Goal: Task Accomplishment & Management: Complete application form

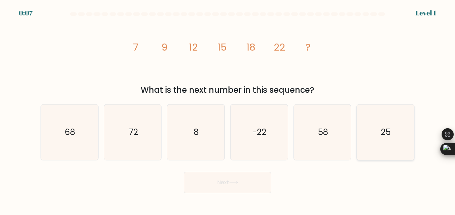
click at [382, 134] on text "25" at bounding box center [387, 132] width 10 height 12
click at [228, 109] on input "f. 25" at bounding box center [228, 109] width 0 height 2
radio input "true"
click at [254, 186] on button "Next" at bounding box center [227, 182] width 87 height 21
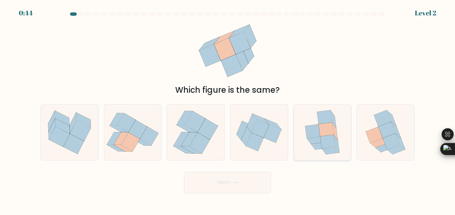
click at [326, 140] on icon at bounding box center [328, 142] width 15 height 14
click at [228, 109] on input "e." at bounding box center [228, 109] width 0 height 2
radio input "true"
click at [238, 184] on icon at bounding box center [233, 183] width 9 height 4
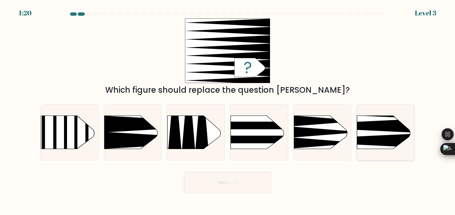
click at [389, 129] on icon at bounding box center [345, 126] width 149 height 14
click at [228, 109] on input "f." at bounding box center [228, 109] width 0 height 2
radio input "true"
click at [239, 187] on button "Next" at bounding box center [227, 182] width 87 height 21
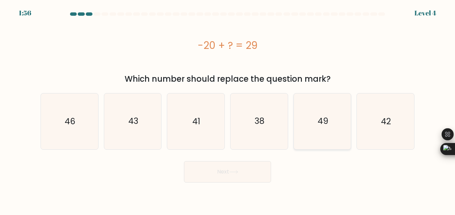
click at [320, 120] on text "49" at bounding box center [323, 122] width 11 height 12
click at [228, 109] on input "e. 49" at bounding box center [228, 109] width 0 height 2
radio input "true"
click at [233, 173] on icon at bounding box center [233, 172] width 9 height 4
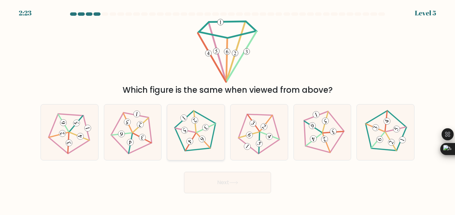
click at [212, 128] on icon at bounding box center [196, 132] width 45 height 45
click at [228, 109] on input "c." at bounding box center [228, 109] width 0 height 2
radio input "true"
click at [226, 177] on button "Next" at bounding box center [227, 182] width 87 height 21
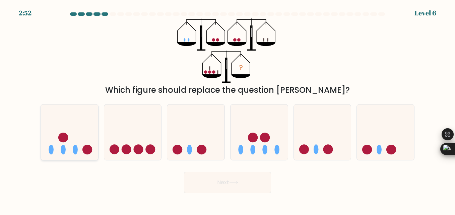
click at [75, 149] on ellipse at bounding box center [75, 150] width 5 height 10
click at [228, 109] on input "a." at bounding box center [228, 109] width 0 height 2
radio input "true"
click at [204, 182] on button "Next" at bounding box center [227, 182] width 87 height 21
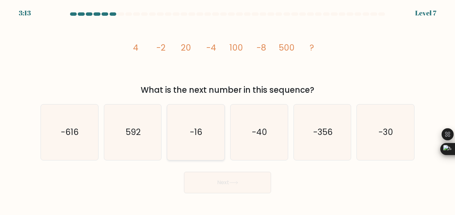
click at [194, 131] on text "-16" at bounding box center [196, 132] width 12 height 12
click at [228, 109] on input "c. -16" at bounding box center [228, 109] width 0 height 2
radio input "true"
click at [221, 181] on button "Next" at bounding box center [227, 182] width 87 height 21
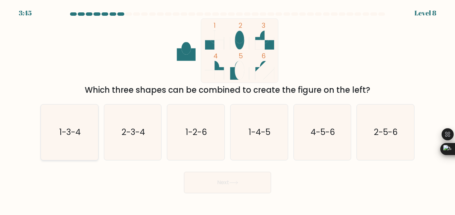
click at [87, 139] on icon "1-3-4" at bounding box center [70, 133] width 56 height 56
click at [228, 109] on input "a. 1-3-4" at bounding box center [228, 109] width 0 height 2
radio input "true"
click at [196, 181] on button "Next" at bounding box center [227, 182] width 87 height 21
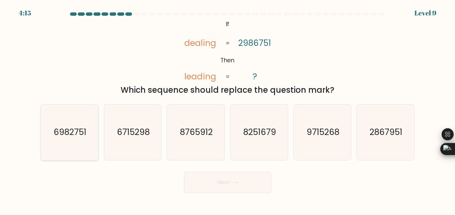
click at [90, 134] on icon "6982751" at bounding box center [70, 133] width 56 height 56
click at [228, 109] on input "a. 6982751" at bounding box center [228, 109] width 0 height 2
radio input "true"
click at [241, 191] on button "Next" at bounding box center [227, 182] width 87 height 21
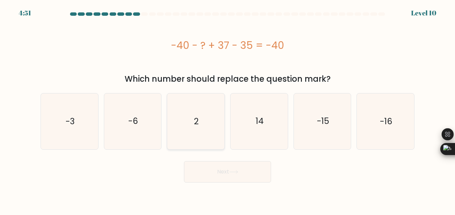
click at [197, 126] on text "2" at bounding box center [196, 122] width 5 height 12
click at [228, 109] on input "c. 2" at bounding box center [228, 109] width 0 height 2
radio input "true"
click at [239, 175] on button "Next" at bounding box center [227, 171] width 87 height 21
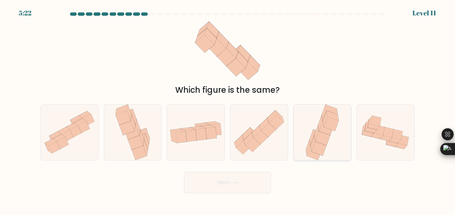
click at [333, 130] on icon at bounding box center [331, 124] width 15 height 14
click at [228, 109] on input "e." at bounding box center [228, 109] width 0 height 2
radio input "true"
click at [244, 188] on button "Next" at bounding box center [227, 182] width 87 height 21
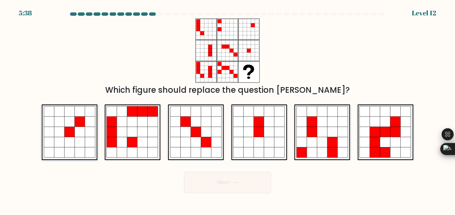
click at [84, 126] on icon at bounding box center [80, 122] width 10 height 10
click at [228, 109] on input "a." at bounding box center [228, 109] width 0 height 2
radio input "true"
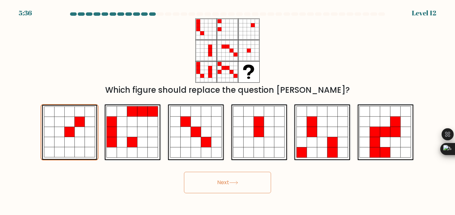
click at [225, 184] on button "Next" at bounding box center [227, 182] width 87 height 21
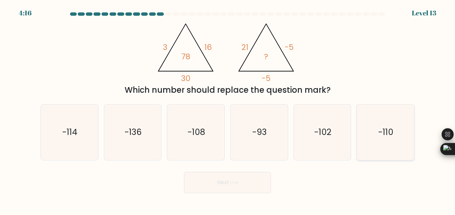
click at [389, 146] on icon "-110" at bounding box center [386, 133] width 56 height 56
click at [228, 109] on input "f. -110" at bounding box center [228, 109] width 0 height 2
radio input "true"
click at [261, 179] on button "Next" at bounding box center [227, 182] width 87 height 21
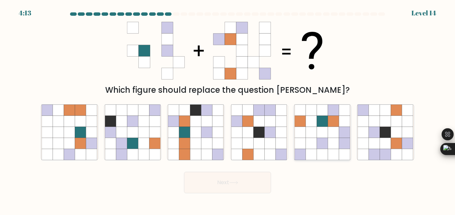
click at [323, 122] on icon at bounding box center [322, 121] width 11 height 11
click at [228, 109] on input "e." at bounding box center [228, 109] width 0 height 2
radio input "true"
click at [214, 188] on button "Next" at bounding box center [227, 182] width 87 height 21
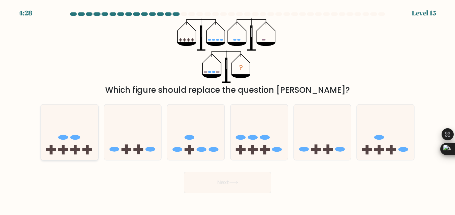
click at [76, 134] on icon at bounding box center [69, 132] width 57 height 47
click at [228, 109] on input "a." at bounding box center [228, 109] width 0 height 2
radio input "true"
click at [196, 181] on button "Next" at bounding box center [227, 182] width 87 height 21
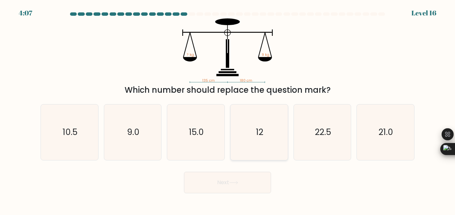
click at [254, 134] on icon "12" at bounding box center [259, 133] width 56 height 56
click at [228, 109] on input "d. 12" at bounding box center [228, 109] width 0 height 2
radio input "true"
click at [235, 183] on icon at bounding box center [233, 183] width 9 height 4
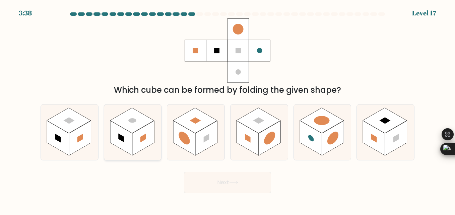
click at [150, 131] on rect at bounding box center [143, 138] width 22 height 35
click at [228, 109] on input "b." at bounding box center [228, 109] width 0 height 2
radio input "true"
click at [225, 186] on button "Next" at bounding box center [227, 182] width 87 height 21
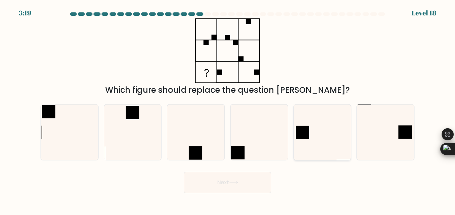
click at [313, 139] on icon at bounding box center [323, 133] width 56 height 56
click at [228, 109] on input "e." at bounding box center [228, 109] width 0 height 2
radio input "true"
click at [242, 179] on button "Next" at bounding box center [227, 182] width 87 height 21
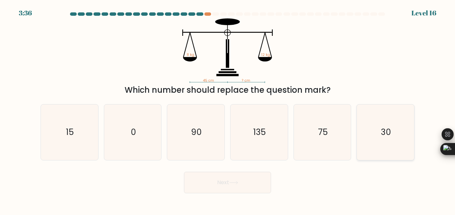
click at [395, 132] on icon "30" at bounding box center [386, 133] width 56 height 56
click at [228, 109] on input "f. 30" at bounding box center [228, 109] width 0 height 2
radio input "true"
click at [230, 188] on button "Next" at bounding box center [227, 182] width 87 height 21
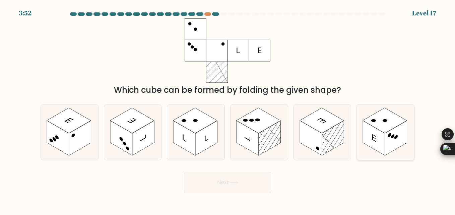
click at [404, 132] on rect at bounding box center [396, 138] width 22 height 35
click at [228, 109] on input "f." at bounding box center [228, 109] width 0 height 2
radio input "true"
click at [245, 182] on button "Next" at bounding box center [227, 182] width 87 height 21
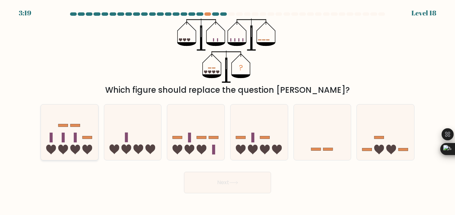
click at [75, 141] on rect at bounding box center [75, 138] width 3 height 10
click at [228, 109] on input "a." at bounding box center [228, 109] width 0 height 2
radio input "true"
click at [250, 181] on button "Next" at bounding box center [227, 182] width 87 height 21
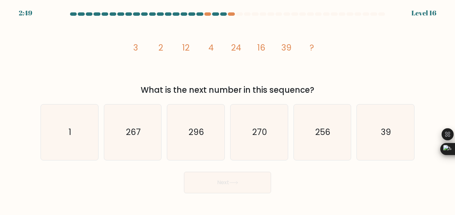
drag, startPoint x: 332, startPoint y: 150, endPoint x: 319, endPoint y: 163, distance: 18.3
click at [332, 150] on icon "256" at bounding box center [323, 133] width 56 height 56
click at [228, 109] on input "e. 256" at bounding box center [228, 109] width 0 height 2
radio input "true"
click at [252, 178] on button "Next" at bounding box center [227, 182] width 87 height 21
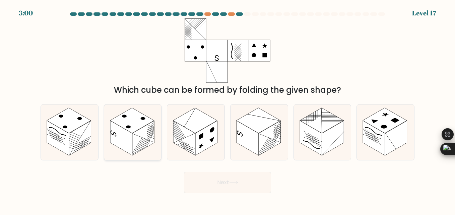
click at [145, 143] on rect at bounding box center [143, 138] width 22 height 35
click at [228, 109] on input "b." at bounding box center [228, 109] width 0 height 2
radio input "true"
click at [215, 182] on button "Next" at bounding box center [227, 182] width 87 height 21
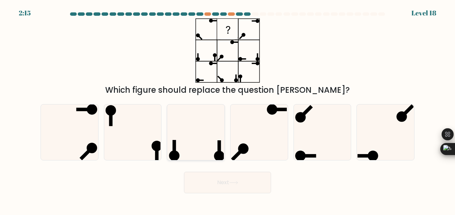
click at [202, 145] on icon at bounding box center [196, 133] width 56 height 56
click at [228, 109] on input "c." at bounding box center [228, 109] width 0 height 2
radio input "true"
click at [229, 184] on button "Next" at bounding box center [227, 182] width 87 height 21
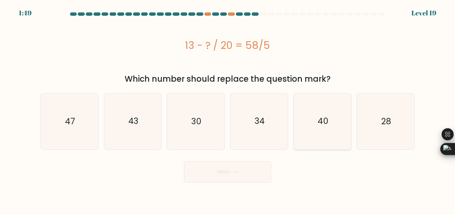
click at [332, 122] on icon "40" at bounding box center [323, 122] width 56 height 56
click at [228, 109] on input "e. 40" at bounding box center [228, 109] width 0 height 2
radio input "true"
click at [79, 128] on icon "47" at bounding box center [70, 122] width 56 height 56
click at [228, 109] on input "a. 47" at bounding box center [228, 109] width 0 height 2
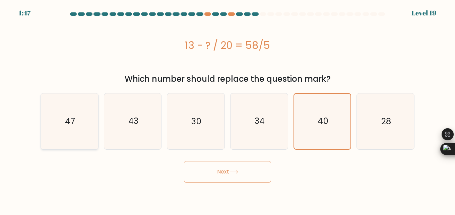
radio input "true"
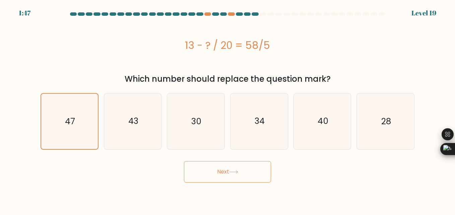
click at [221, 170] on button "Next" at bounding box center [227, 171] width 87 height 21
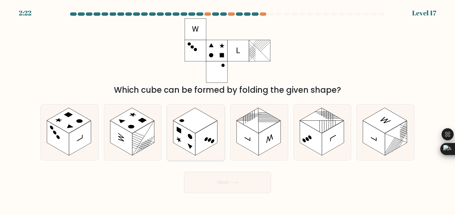
click at [188, 139] on rect at bounding box center [184, 138] width 22 height 35
click at [228, 109] on input "c." at bounding box center [228, 109] width 0 height 2
radio input "true"
click at [210, 187] on button "Next" at bounding box center [227, 182] width 87 height 21
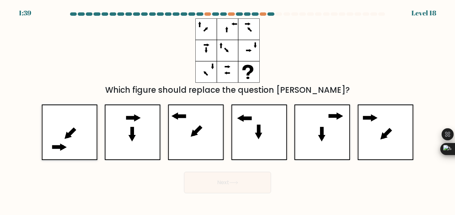
click at [77, 133] on icon at bounding box center [70, 133] width 56 height 56
click at [228, 109] on input "a." at bounding box center [228, 109] width 0 height 2
radio input "true"
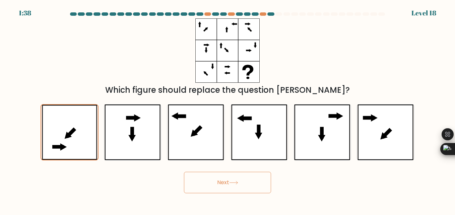
click at [206, 185] on button "Next" at bounding box center [227, 182] width 87 height 21
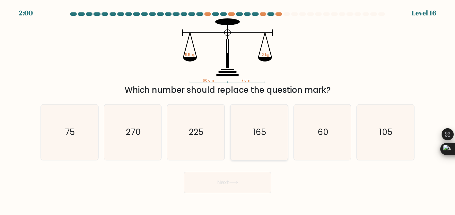
click at [270, 135] on icon "165" at bounding box center [259, 133] width 56 height 56
click at [228, 109] on input "d. 165" at bounding box center [228, 109] width 0 height 2
radio input "true"
click at [241, 183] on button "Next" at bounding box center [227, 182] width 87 height 21
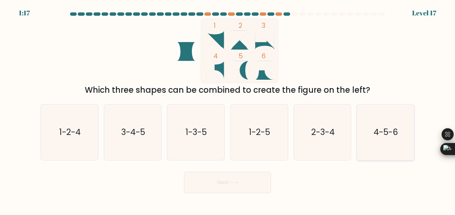
click at [396, 140] on icon "4-5-6" at bounding box center [386, 133] width 56 height 56
click at [228, 109] on input "f. 4-5-6" at bounding box center [228, 109] width 0 height 2
radio input "true"
click at [239, 180] on button "Next" at bounding box center [227, 182] width 87 height 21
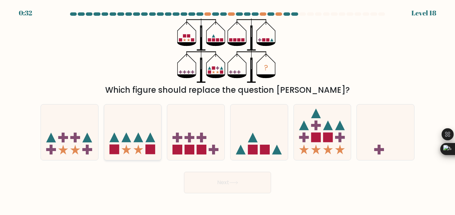
click at [142, 146] on icon at bounding box center [132, 132] width 57 height 47
click at [228, 109] on input "b." at bounding box center [228, 109] width 0 height 2
radio input "true"
click at [238, 182] on icon at bounding box center [233, 183] width 9 height 4
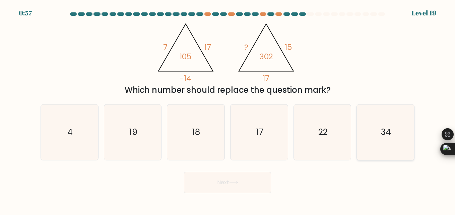
drag, startPoint x: 392, startPoint y: 133, endPoint x: 342, endPoint y: 157, distance: 55.1
click at [391, 133] on icon "34" at bounding box center [386, 133] width 56 height 56
click at [228, 109] on input "f. 34" at bounding box center [228, 109] width 0 height 2
radio input "true"
click at [318, 143] on icon "22" at bounding box center [323, 133] width 56 height 56
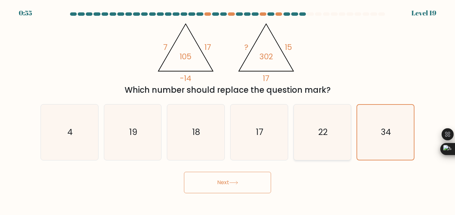
click at [228, 109] on input "e. 22" at bounding box center [228, 109] width 0 height 2
radio input "true"
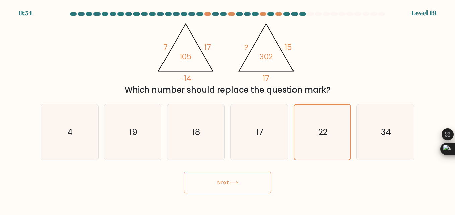
click at [247, 180] on button "Next" at bounding box center [227, 182] width 87 height 21
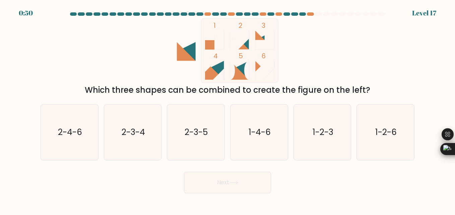
click at [211, 77] on icon at bounding box center [214, 70] width 19 height 19
click at [135, 140] on icon "2-3-4" at bounding box center [133, 133] width 56 height 56
click at [228, 109] on input "b. 2-3-4" at bounding box center [228, 109] width 0 height 2
radio input "true"
click at [220, 179] on button "Next" at bounding box center [227, 182] width 87 height 21
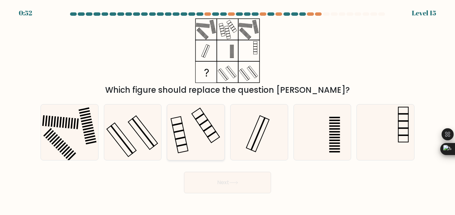
click at [210, 140] on rect at bounding box center [206, 125] width 28 height 35
click at [228, 109] on input "c." at bounding box center [228, 109] width 0 height 2
radio input "true"
click at [260, 182] on button "Next" at bounding box center [227, 182] width 87 height 21
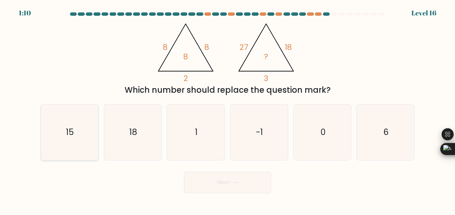
click at [68, 141] on icon "15" at bounding box center [70, 133] width 56 height 56
click at [228, 109] on input "a. 15" at bounding box center [228, 109] width 0 height 2
radio input "true"
click at [217, 197] on body "1:10 Level 16" at bounding box center [227, 107] width 455 height 215
click at [211, 189] on button "Next" at bounding box center [227, 182] width 87 height 21
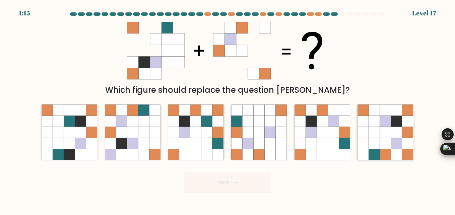
click at [393, 135] on icon at bounding box center [396, 132] width 11 height 11
click at [228, 109] on input "f." at bounding box center [228, 109] width 0 height 2
radio input "true"
click at [232, 188] on button "Next" at bounding box center [227, 182] width 87 height 21
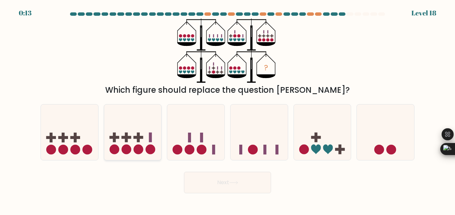
click at [130, 142] on icon at bounding box center [132, 132] width 57 height 47
click at [228, 109] on input "b." at bounding box center [228, 109] width 0 height 2
radio input "true"
click at [262, 186] on button "Next" at bounding box center [227, 182] width 87 height 21
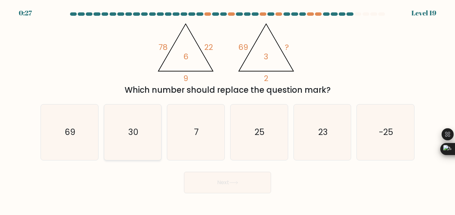
click at [141, 140] on icon "30" at bounding box center [133, 133] width 56 height 56
click at [228, 109] on input "b. 30" at bounding box center [228, 109] width 0 height 2
radio input "true"
click at [217, 190] on button "Next" at bounding box center [227, 182] width 87 height 21
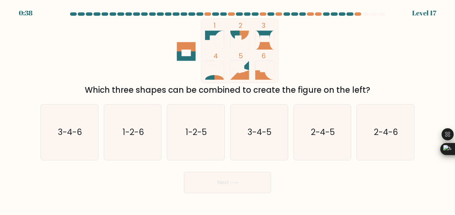
click at [245, 40] on icon at bounding box center [244, 40] width 9 height 19
click at [273, 44] on icon at bounding box center [272, 40] width 5 height 19
click at [244, 44] on icon at bounding box center [244, 40] width 9 height 19
click at [204, 136] on text "1-2-5" at bounding box center [196, 132] width 21 height 12
click at [228, 109] on input "c. 1-2-5" at bounding box center [228, 109] width 0 height 2
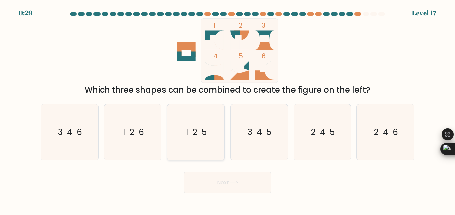
radio input "true"
click at [323, 134] on text "2-4-5" at bounding box center [323, 132] width 24 height 12
click at [228, 109] on input "e. 2-4-5" at bounding box center [228, 109] width 0 height 2
radio input "true"
click at [217, 183] on button "Next" at bounding box center [227, 182] width 87 height 21
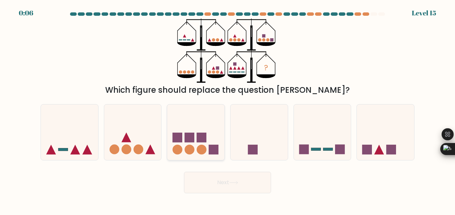
click at [190, 142] on rect at bounding box center [190, 138] width 10 height 10
click at [228, 109] on input "c." at bounding box center [228, 109] width 0 height 2
radio input "true"
click at [199, 184] on button "Next" at bounding box center [227, 182] width 87 height 21
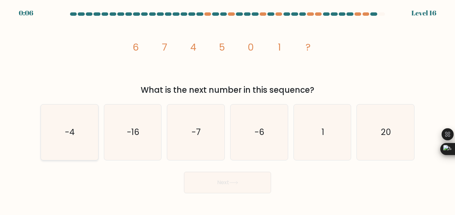
click at [74, 137] on text "-4" at bounding box center [70, 132] width 10 height 12
click at [228, 109] on input "a. -4" at bounding box center [228, 109] width 0 height 2
radio input "true"
click at [210, 191] on button "Next" at bounding box center [227, 182] width 87 height 21
click at [214, 185] on button "Next" at bounding box center [227, 182] width 87 height 21
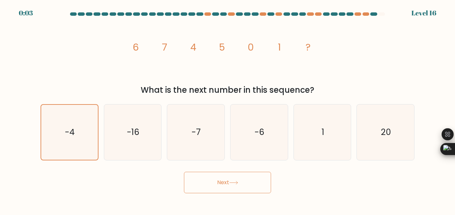
click at [216, 185] on button "Next" at bounding box center [227, 182] width 87 height 21
click at [226, 178] on button "Next" at bounding box center [227, 182] width 87 height 21
click at [227, 179] on button "Next" at bounding box center [227, 182] width 87 height 21
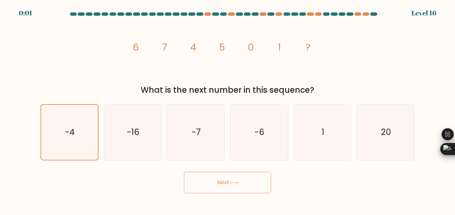
click at [227, 179] on button "Next" at bounding box center [227, 182] width 87 height 21
drag, startPoint x: 227, startPoint y: 179, endPoint x: 231, endPoint y: 189, distance: 10.5
click at [232, 187] on button "Next" at bounding box center [227, 182] width 87 height 21
click at [233, 190] on button "Next" at bounding box center [227, 182] width 87 height 21
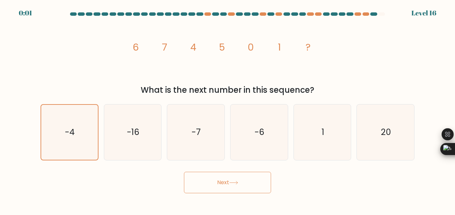
click at [233, 190] on button "Next" at bounding box center [227, 182] width 87 height 21
drag, startPoint x: 232, startPoint y: 189, endPoint x: 200, endPoint y: 164, distance: 41.1
click at [231, 189] on button "Next" at bounding box center [227, 182] width 87 height 21
drag, startPoint x: 200, startPoint y: 164, endPoint x: 205, endPoint y: 170, distance: 8.4
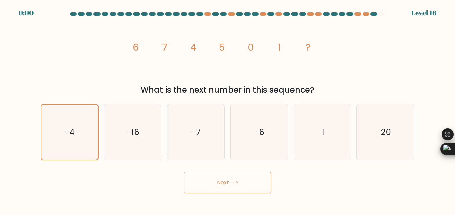
click at [202, 166] on form at bounding box center [227, 102] width 455 height 181
click at [221, 182] on div "Next" at bounding box center [228, 181] width 382 height 25
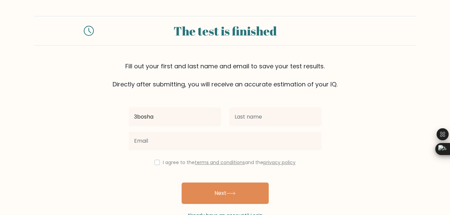
type input "3bosha"
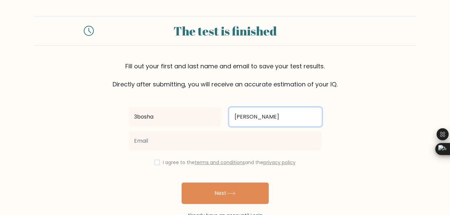
type input "[PERSON_NAME]"
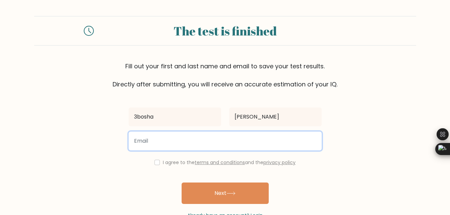
type input "b"
type input "3bdoy2231@gmail.com"
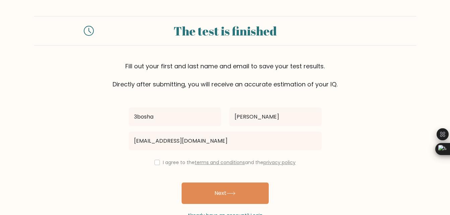
click at [157, 159] on div "I agree to the terms and conditions and the privacy policy" at bounding box center [225, 163] width 201 height 8
click at [157, 163] on input "checkbox" at bounding box center [157, 162] width 5 height 5
checkbox input "true"
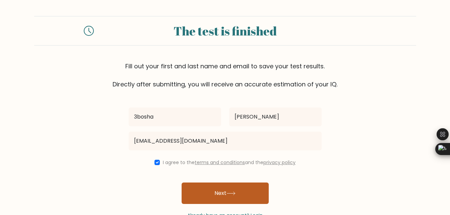
click at [240, 198] on button "Next" at bounding box center [225, 193] width 87 height 21
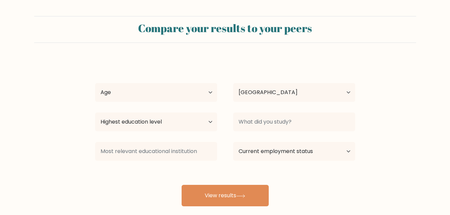
select select "EG"
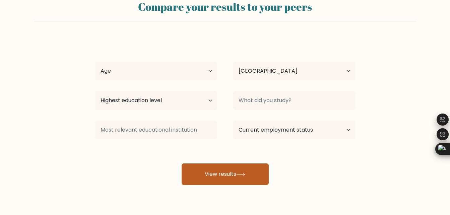
scroll to position [34, 0]
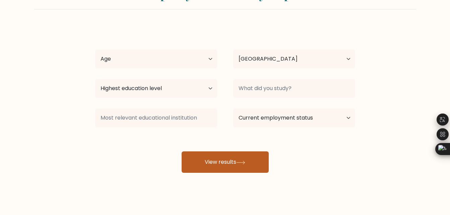
click at [247, 160] on button "View results" at bounding box center [225, 162] width 87 height 21
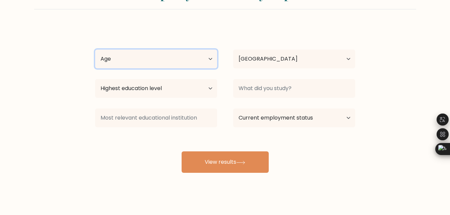
click at [151, 58] on select "Age Under 18 years old 18-24 years old 25-34 years old 35-44 years old 45-54 ye…" at bounding box center [156, 59] width 122 height 19
select select "18_24"
click at [95, 50] on select "Age Under 18 years old 18-24 years old 25-34 years old 35-44 years old 45-54 ye…" at bounding box center [156, 59] width 122 height 19
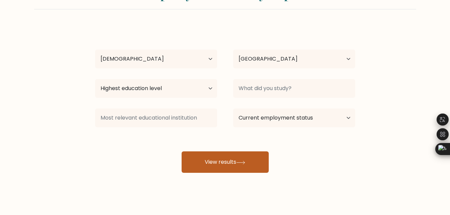
click at [225, 170] on button "View results" at bounding box center [225, 162] width 87 height 21
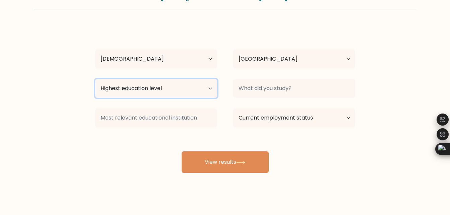
click at [144, 83] on select "Highest education level No schooling Primary Lower Secondary Upper Secondary Oc…" at bounding box center [156, 88] width 122 height 19
select select "upper_secondary"
click at [95, 79] on select "Highest education level No schooling Primary Lower Secondary Upper Secondary Oc…" at bounding box center [156, 88] width 122 height 19
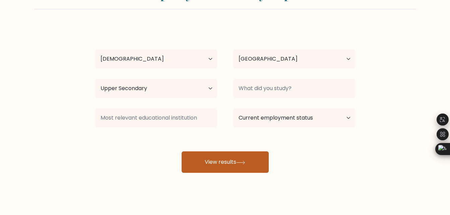
click at [209, 167] on button "View results" at bounding box center [225, 162] width 87 height 21
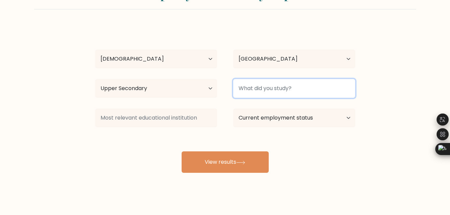
click at [257, 90] on input at bounding box center [294, 88] width 122 height 19
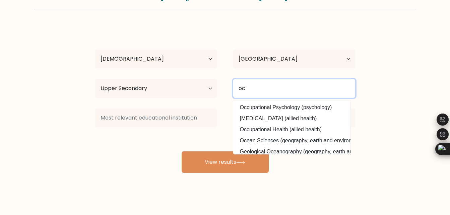
type input "o"
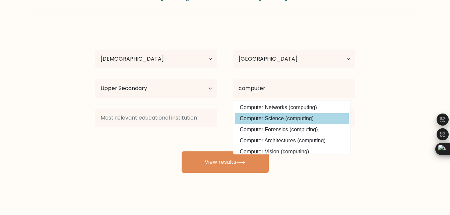
click at [275, 119] on option "Computer Science (computing)" at bounding box center [292, 118] width 114 height 11
type input "Computer Science"
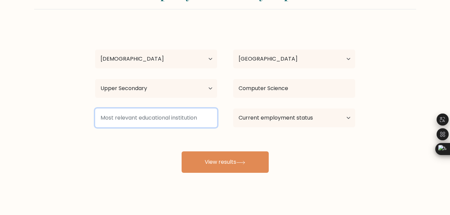
click at [179, 122] on input at bounding box center [156, 118] width 122 height 19
type input "iti"
click at [182, 152] on button "View results" at bounding box center [225, 162] width 87 height 21
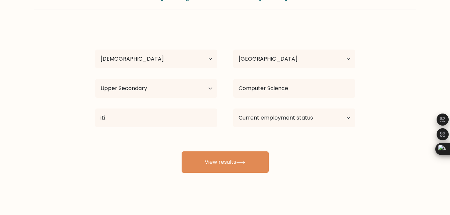
click at [258, 128] on div "Current employment status Employed Student Retired Other / prefer not to answer" at bounding box center [294, 118] width 138 height 24
click at [255, 122] on select "Current employment status Employed Student Retired Other / prefer not to answer" at bounding box center [294, 118] width 122 height 19
select select "student"
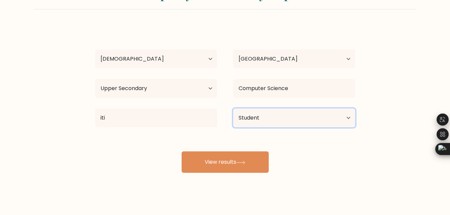
click at [233, 109] on select "Current employment status Employed Student Retired Other / prefer not to answer" at bounding box center [294, 118] width 122 height 19
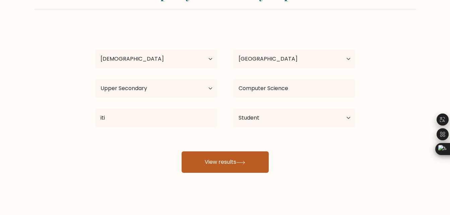
click at [240, 161] on icon at bounding box center [240, 163] width 9 height 4
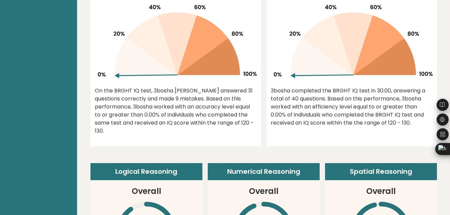
scroll to position [302, 0]
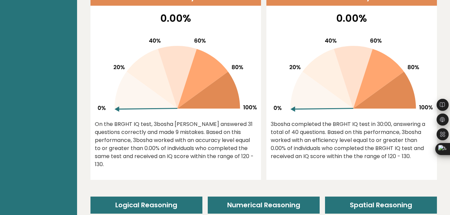
click at [129, 123] on div "On the BRGHT IQ test, 3bosha [PERSON_NAME] answered 31 questions correctly and …" at bounding box center [176, 144] width 162 height 48
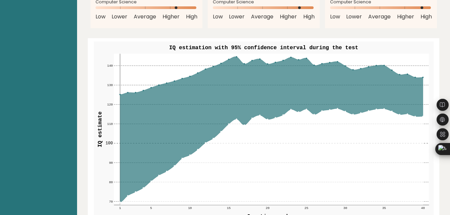
scroll to position [771, 0]
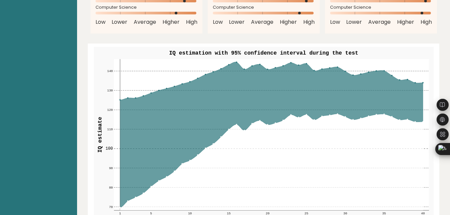
click at [366, 84] on icon at bounding box center [271, 135] width 303 height 146
click at [424, 74] on rect at bounding box center [271, 135] width 315 height 152
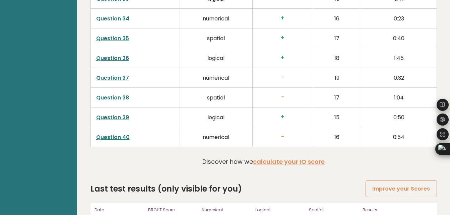
scroll to position [1735, 0]
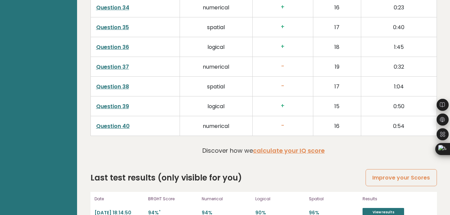
click at [281, 122] on h3 "-" at bounding box center [283, 125] width 50 height 7
click at [401, 116] on td "0:54" at bounding box center [399, 126] width 75 height 20
click at [284, 122] on h3 "-" at bounding box center [283, 125] width 50 height 7
click at [225, 116] on td "numerical" at bounding box center [216, 126] width 73 height 20
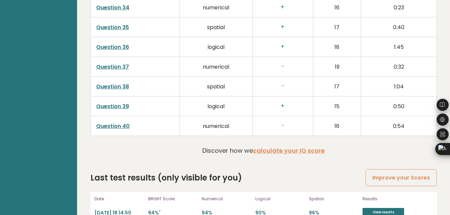
click at [122, 122] on link "Question 40" at bounding box center [113, 126] width 34 height 8
